Goal: Task Accomplishment & Management: Complete application form

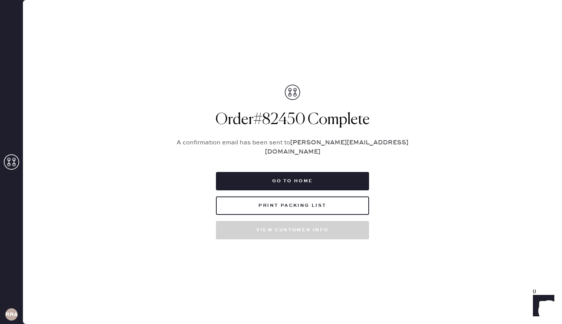
click at [16, 166] on icon at bounding box center [11, 161] width 15 height 15
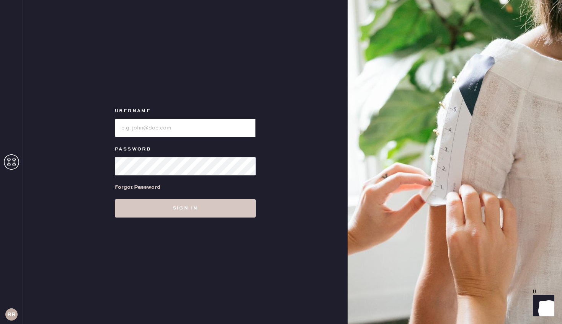
type input "reformationrittenhouse"
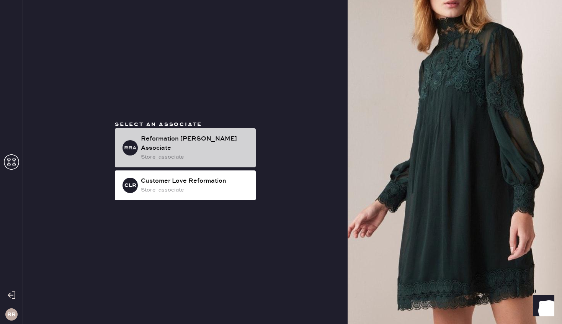
click at [225, 142] on div "Reformation [PERSON_NAME] Associate" at bounding box center [195, 143] width 109 height 18
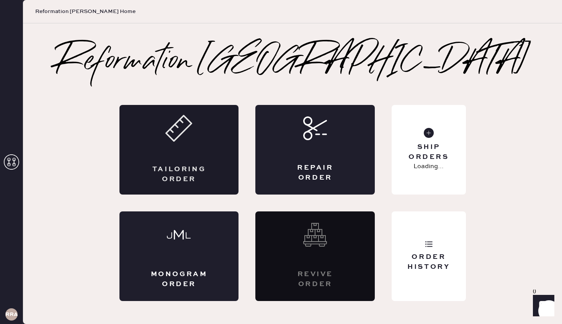
click at [213, 142] on div "Tailoring Order" at bounding box center [178, 150] width 119 height 90
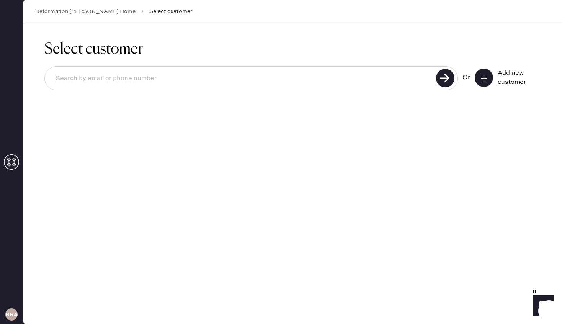
click at [484, 81] on icon at bounding box center [484, 79] width 8 height 8
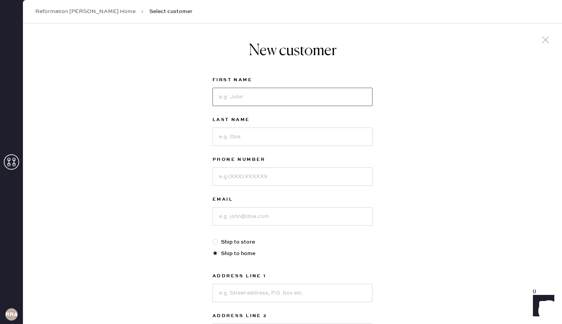
click at [273, 97] on input at bounding box center [292, 97] width 160 height 18
type input "Yujia"
type input "[PERSON_NAME]"
type input "2159107679"
click at [288, 211] on input at bounding box center [292, 216] width 160 height 18
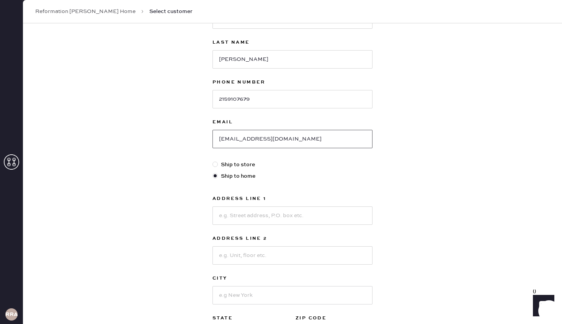
scroll to position [78, 0]
type input "[EMAIL_ADDRESS][DOMAIN_NAME]"
click at [270, 224] on div "Address Line 1 Address Line 2 City State Select AK [GEOGRAPHIC_DATA] CO [GEOGRA…" at bounding box center [292, 269] width 160 height 150
click at [270, 215] on input at bounding box center [292, 215] width 160 height 18
type input "1701 Race St"
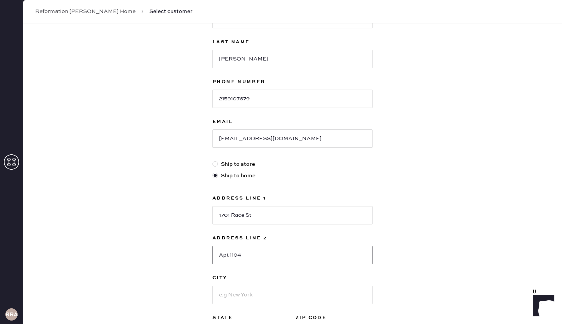
type input "Apt 1104"
type input "[GEOGRAPHIC_DATA]"
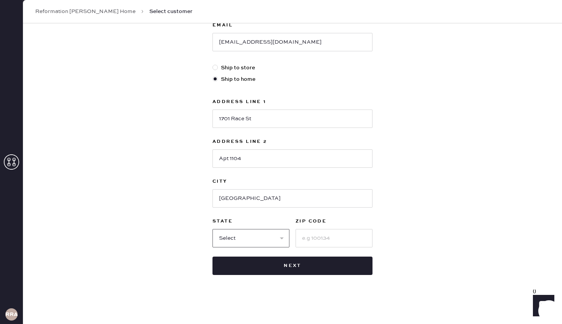
click at [256, 243] on select "Select AK AL AR AZ CA CO CT [GEOGRAPHIC_DATA] DE FL [GEOGRAPHIC_DATA] HI [GEOGR…" at bounding box center [250, 238] width 77 height 18
select select "PA"
click at [212, 229] on select "Select AK AL AR AZ CA CO CT [GEOGRAPHIC_DATA] DE FL [GEOGRAPHIC_DATA] HI [GEOGR…" at bounding box center [250, 238] width 77 height 18
click at [331, 228] on div at bounding box center [333, 237] width 77 height 20
click at [332, 233] on input at bounding box center [333, 238] width 77 height 18
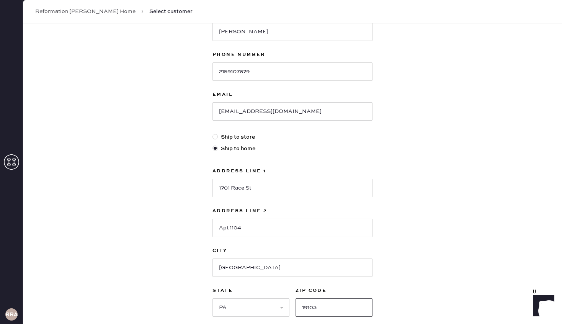
scroll to position [103, 0]
type input "19103"
click at [248, 140] on label "Ship to store" at bounding box center [292, 138] width 160 height 8
click at [213, 135] on input "Ship to store" at bounding box center [212, 134] width 0 height 0
radio input "true"
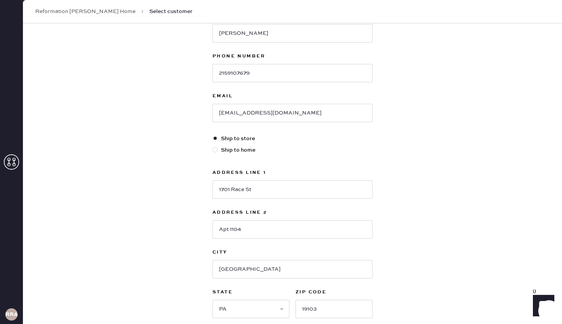
scroll to position [10, 0]
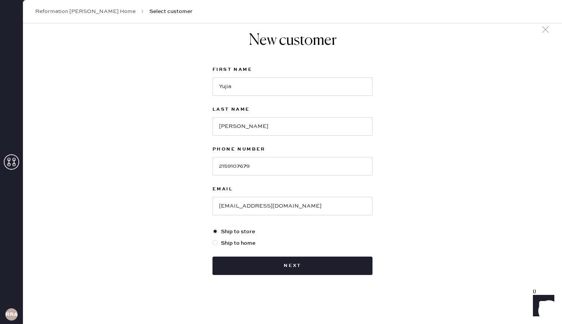
click at [237, 244] on label "Ship to home" at bounding box center [292, 243] width 160 height 8
click at [213, 239] on input "Ship to home" at bounding box center [212, 239] width 0 height 0
radio input "true"
select select "PA"
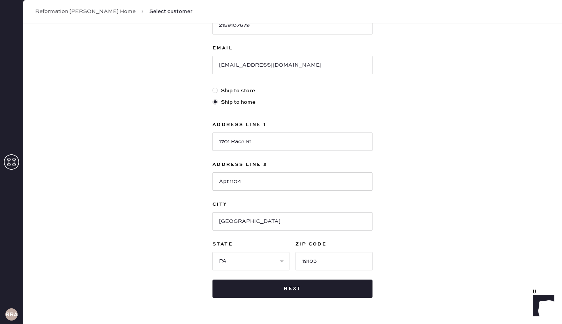
scroll to position [174, 0]
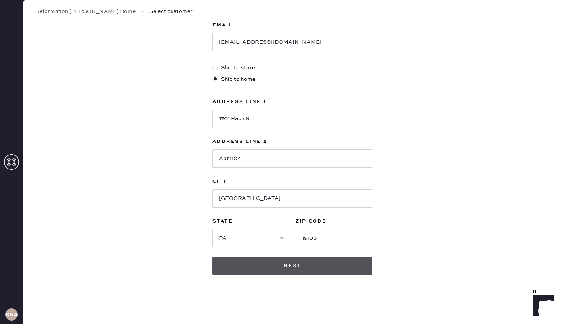
click at [248, 262] on button "Next" at bounding box center [292, 265] width 160 height 18
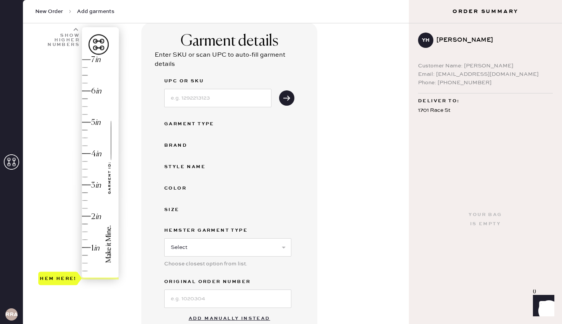
scroll to position [54, 0]
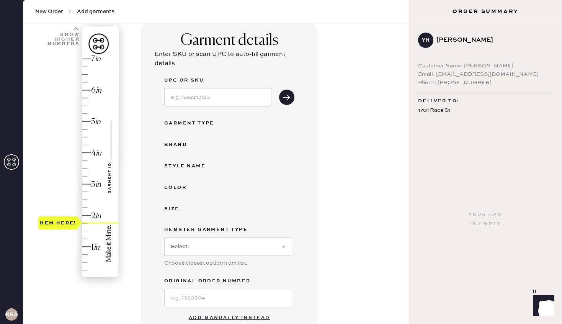
drag, startPoint x: 60, startPoint y: 278, endPoint x: 76, endPoint y: 225, distance: 55.3
click at [76, 225] on div "Hem here!" at bounding box center [58, 222] width 40 height 13
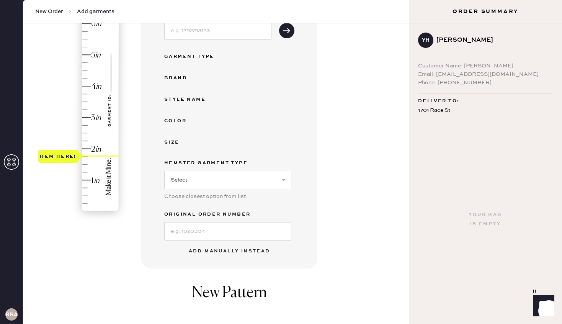
scroll to position [136, 0]
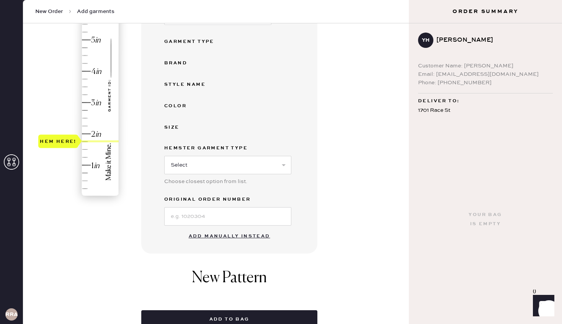
click at [227, 236] on button "Add manually instead" at bounding box center [229, 235] width 91 height 15
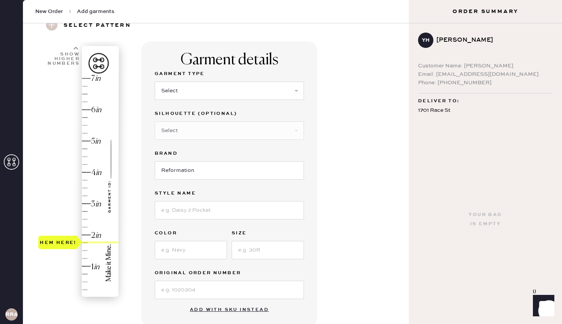
scroll to position [36, 0]
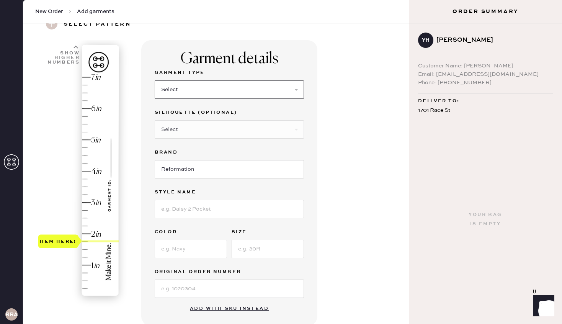
click at [205, 94] on select "Select Basic Skirt Jeans Leggings Pants Shorts Basic Sleeved Dress Basic Sleeve…" at bounding box center [229, 89] width 149 height 18
select select "2"
click at [155, 80] on select "Select Basic Skirt Jeans Leggings Pants Shorts Basic Sleeved Dress Basic Sleeve…" at bounding box center [229, 89] width 149 height 18
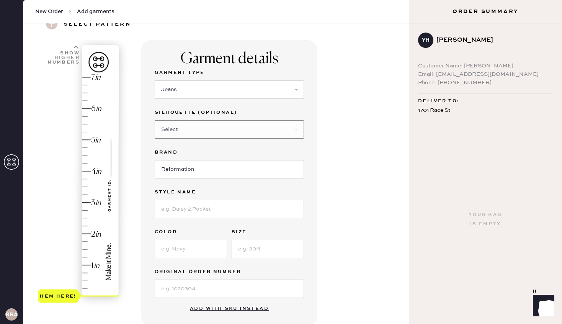
click at [196, 130] on select "Select Other" at bounding box center [229, 129] width 149 height 18
select select "5"
click at [155, 120] on select "Select Shorts Cropped Flare Boot Cut Straight Skinny Other" at bounding box center [229, 129] width 149 height 18
type input "1.75"
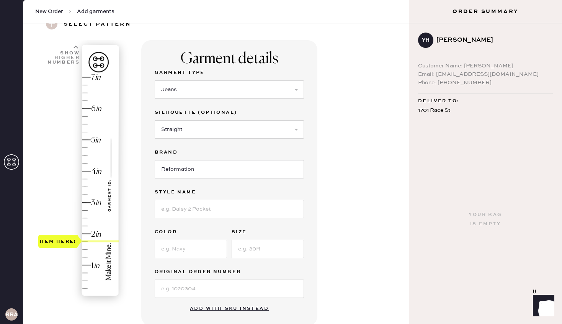
drag, startPoint x: 55, startPoint y: 289, endPoint x: 56, endPoint y: 238, distance: 51.7
click at [56, 237] on div "Hem here!" at bounding box center [58, 241] width 40 height 13
click at [191, 212] on input at bounding box center [229, 209] width 149 height 18
type input "[PERSON_NAME] High Rise Straight [PERSON_NAME]"
click at [173, 246] on input at bounding box center [191, 249] width 72 height 18
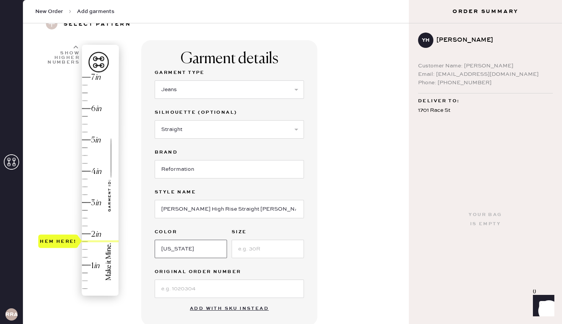
type input "[US_STATE]"
click at [242, 248] on input at bounding box center [268, 249] width 72 height 18
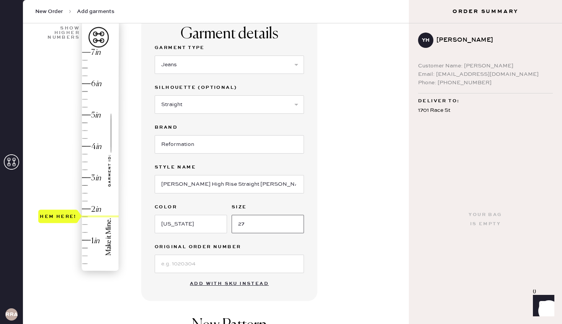
type input "27"
click at [204, 267] on input at bounding box center [229, 263] width 149 height 18
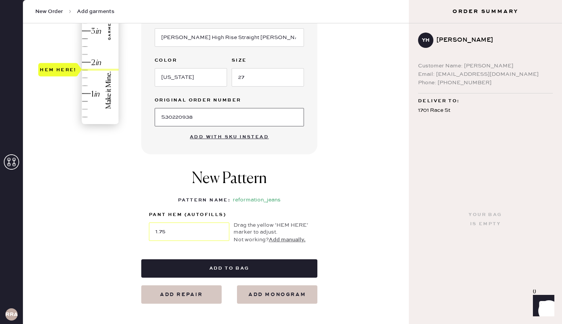
scroll to position [213, 0]
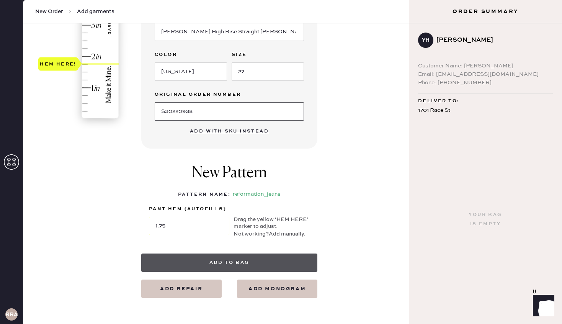
type input "S30220938"
click at [241, 265] on button "Add to bag" at bounding box center [229, 262] width 176 height 18
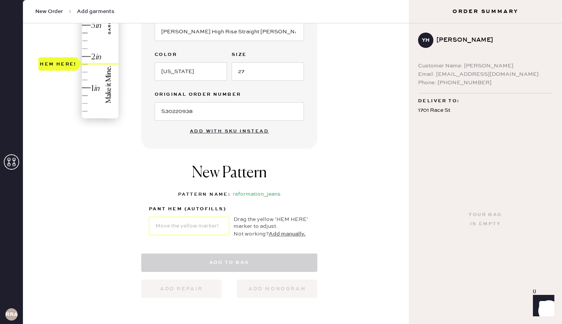
select select "2"
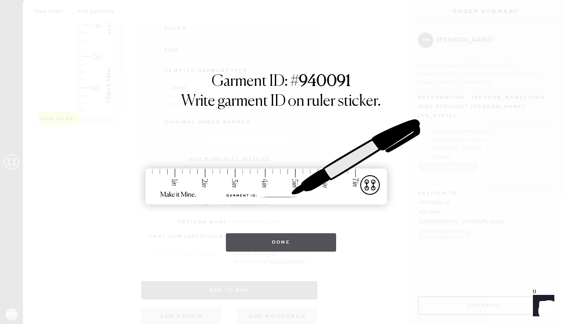
click at [280, 244] on button "Done" at bounding box center [281, 242] width 111 height 18
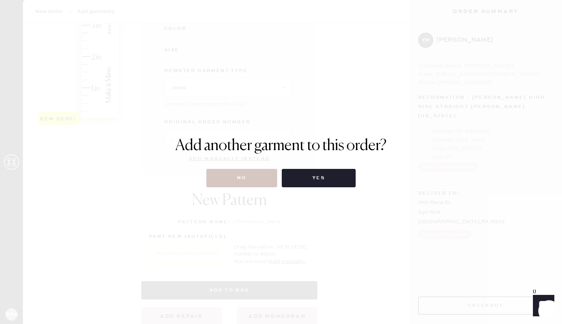
click at [259, 168] on div "Add another garment to this order? No Yes" at bounding box center [280, 162] width 211 height 51
click at [259, 173] on button "No" at bounding box center [241, 178] width 71 height 18
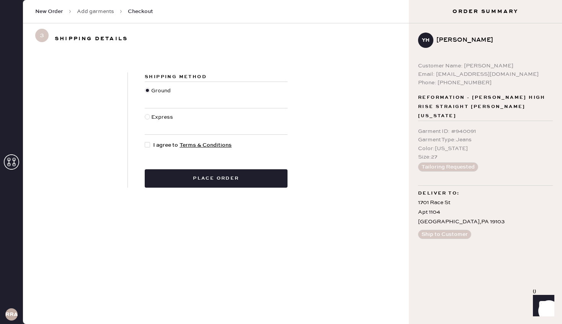
click at [142, 148] on div "Shipping Method Ground Express I agree to Terms & Conditions Place order" at bounding box center [216, 129] width 176 height 115
click at [150, 148] on div at bounding box center [149, 145] width 8 height 8
click at [145, 141] on input "I agree to Terms & Conditions" at bounding box center [145, 141] width 0 height 0
checkbox input "true"
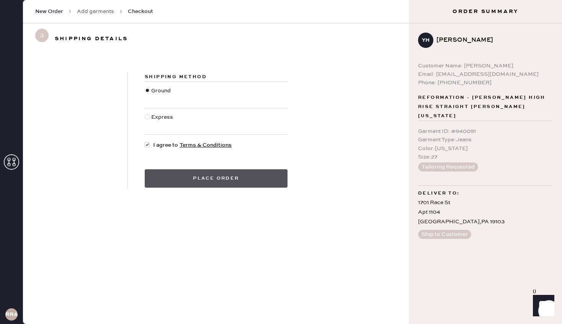
click at [180, 187] on button "Place order" at bounding box center [216, 178] width 143 height 18
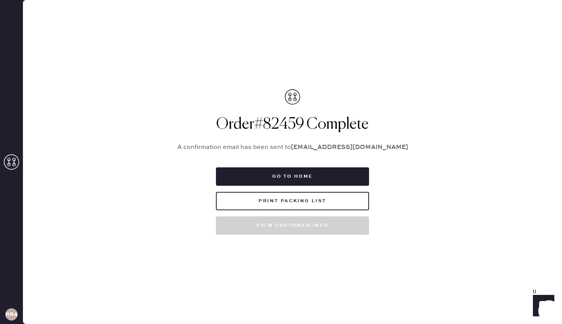
click at [12, 168] on icon at bounding box center [11, 161] width 15 height 15
